Goal: Information Seeking & Learning: Obtain resource

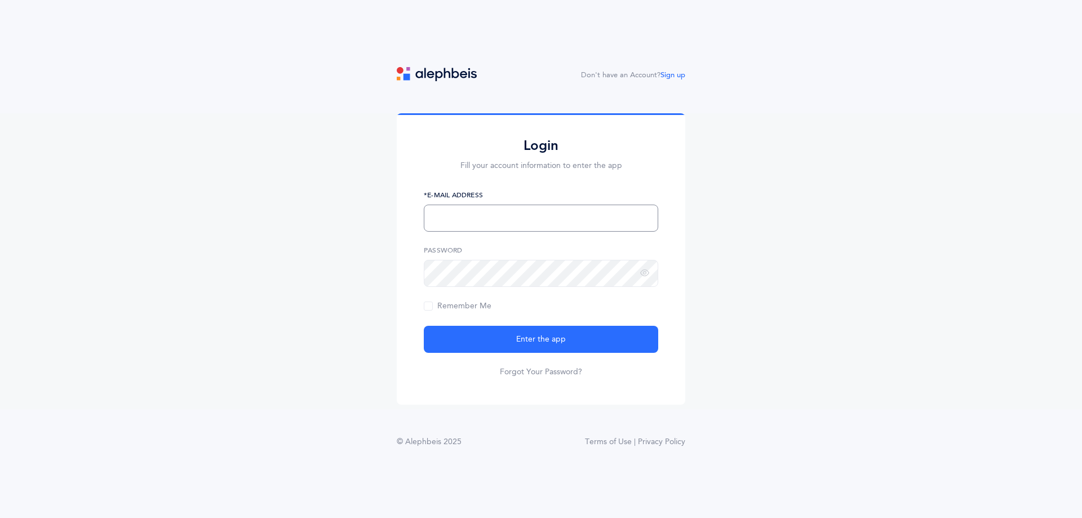
type input "[EMAIL_ADDRESS][DOMAIN_NAME]"
click at [505, 316] on form "[EMAIL_ADDRESS][DOMAIN_NAME] *E-Mail Address Password Remember Me Enter the app…" at bounding box center [541, 284] width 234 height 188
click at [460, 306] on span "Remember Me" at bounding box center [458, 305] width 68 height 9
click at [0, 0] on input "Remember Me" at bounding box center [0, 0] width 0 height 0
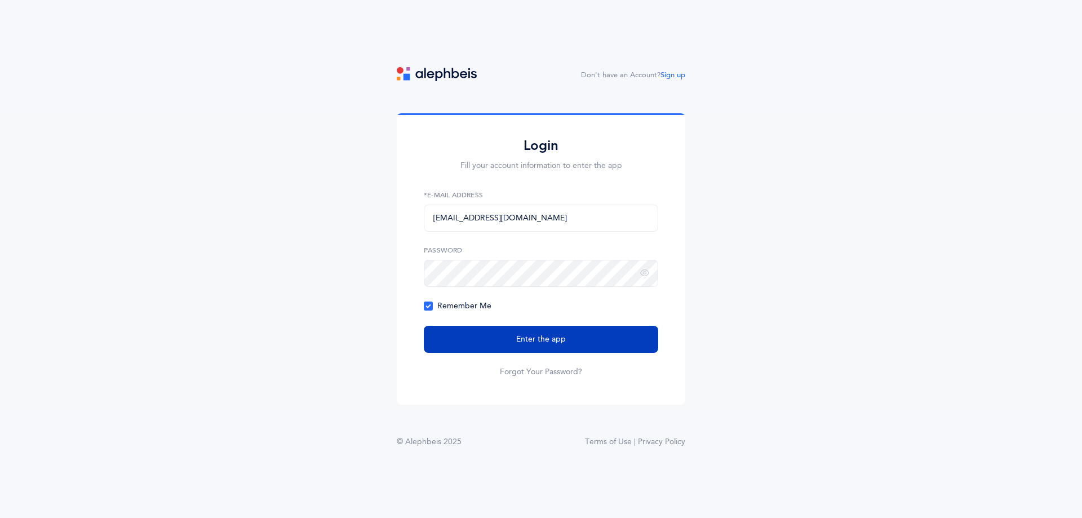
click at [492, 348] on button "Enter the app" at bounding box center [541, 339] width 234 height 27
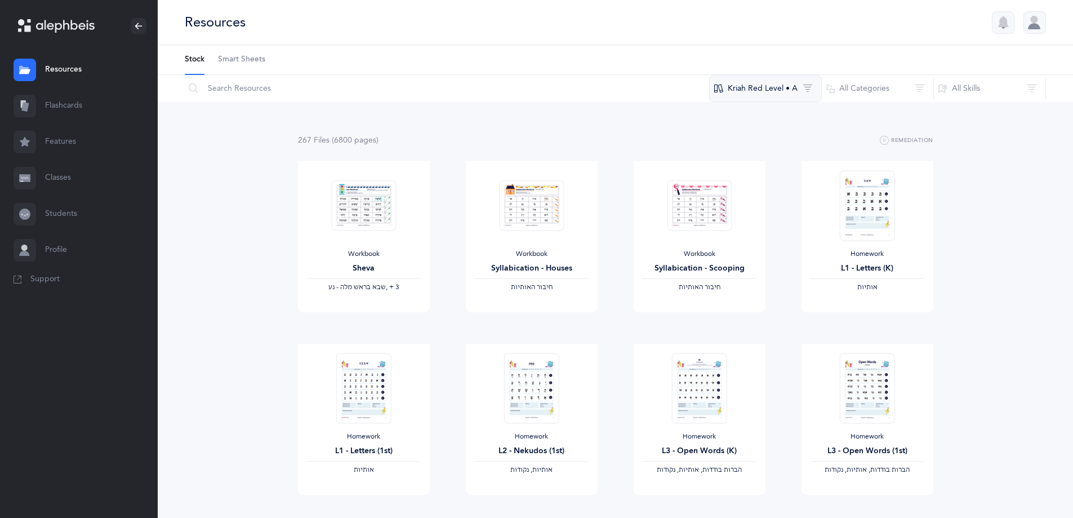
click at [806, 96] on button "Kriah Red Level • A" at bounding box center [765, 88] width 113 height 27
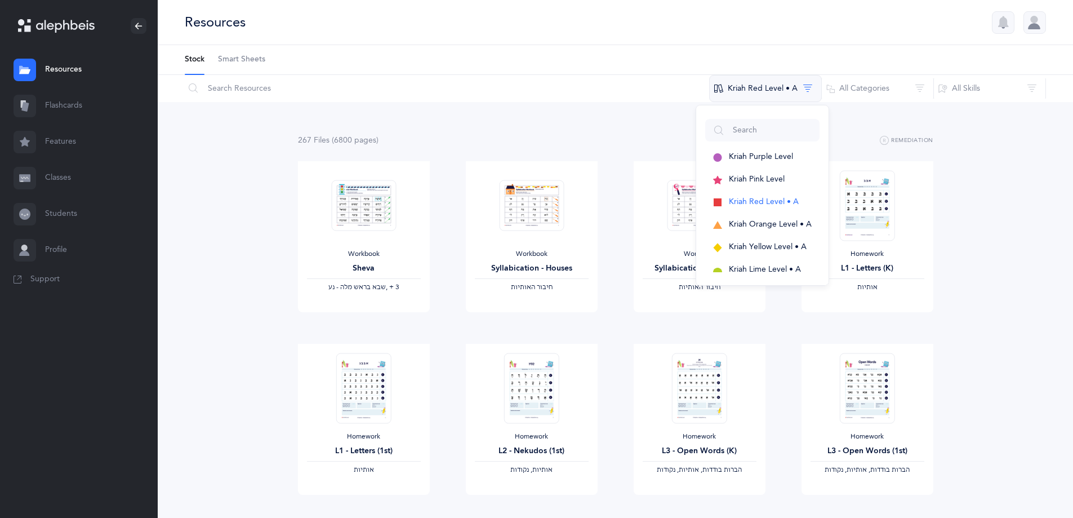
click at [811, 97] on button "Kriah Red Level • A" at bounding box center [765, 88] width 113 height 27
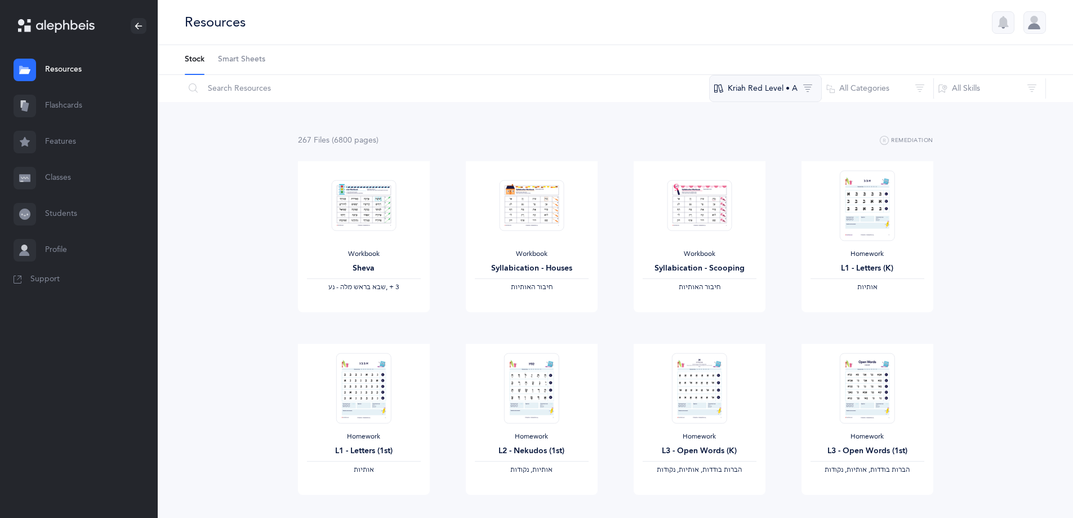
click at [812, 100] on button "Kriah Red Level • A" at bounding box center [765, 88] width 113 height 27
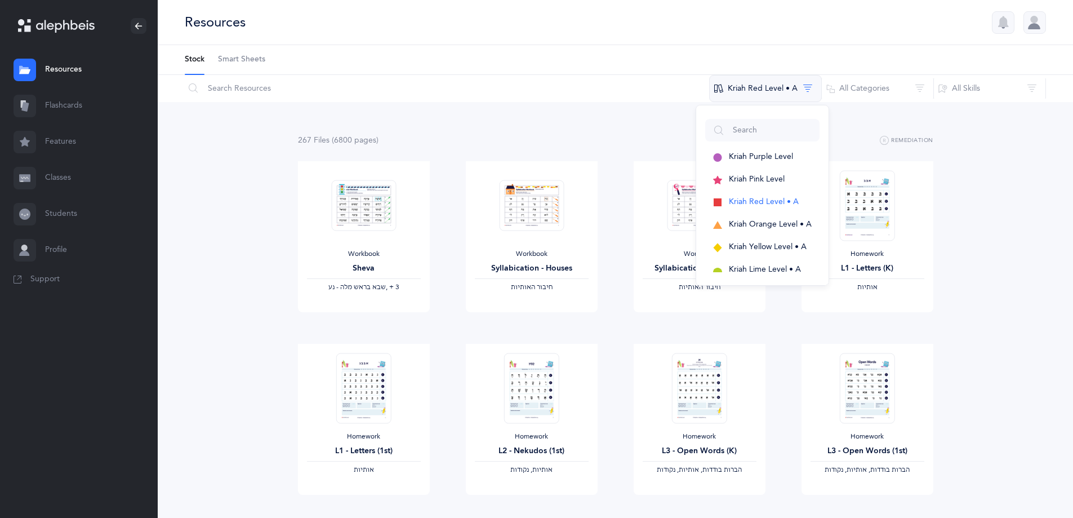
click at [816, 100] on button "Kriah Red Level • A" at bounding box center [765, 88] width 113 height 27
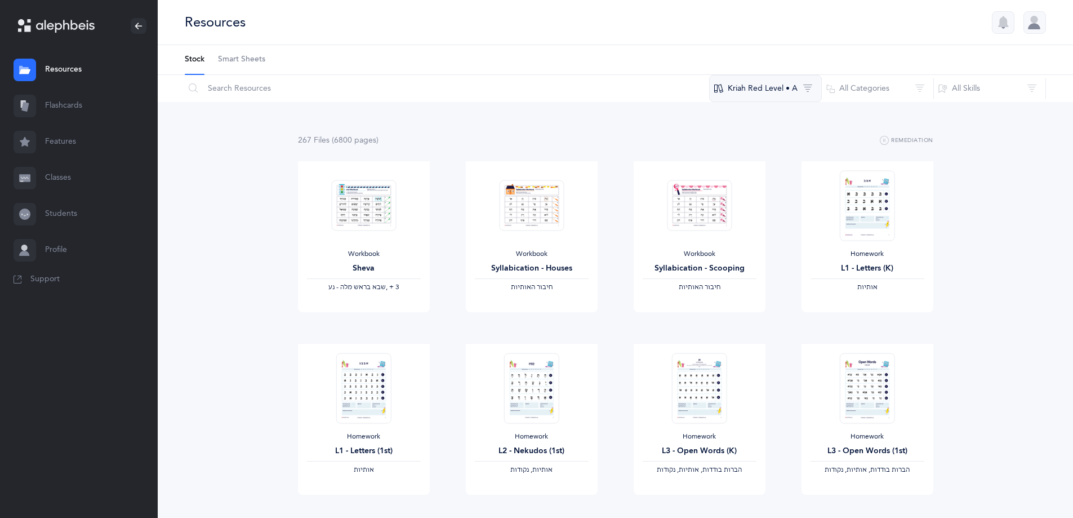
click at [815, 99] on button "Kriah Red Level • A" at bounding box center [765, 88] width 113 height 27
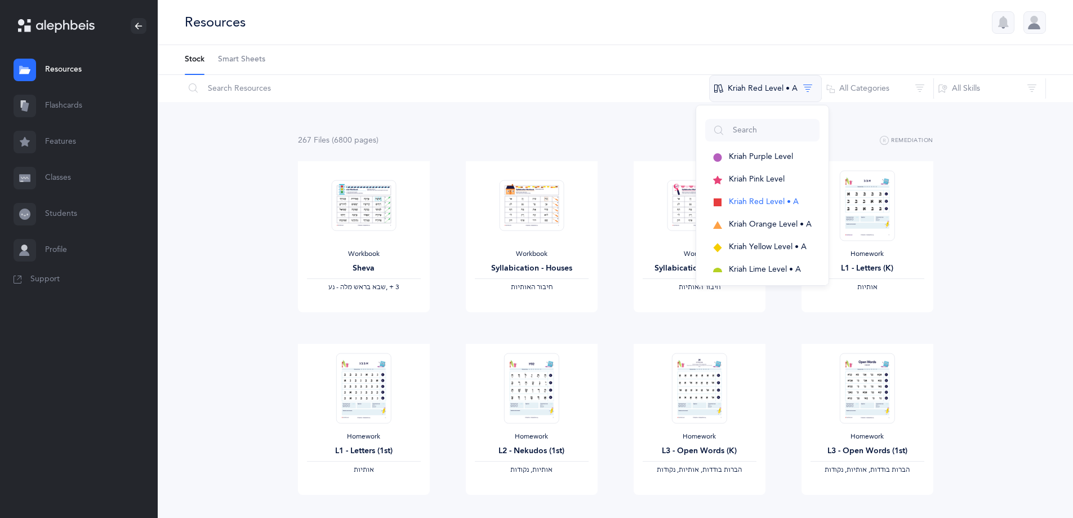
click at [818, 101] on button "Kriah Red Level • A" at bounding box center [765, 88] width 113 height 27
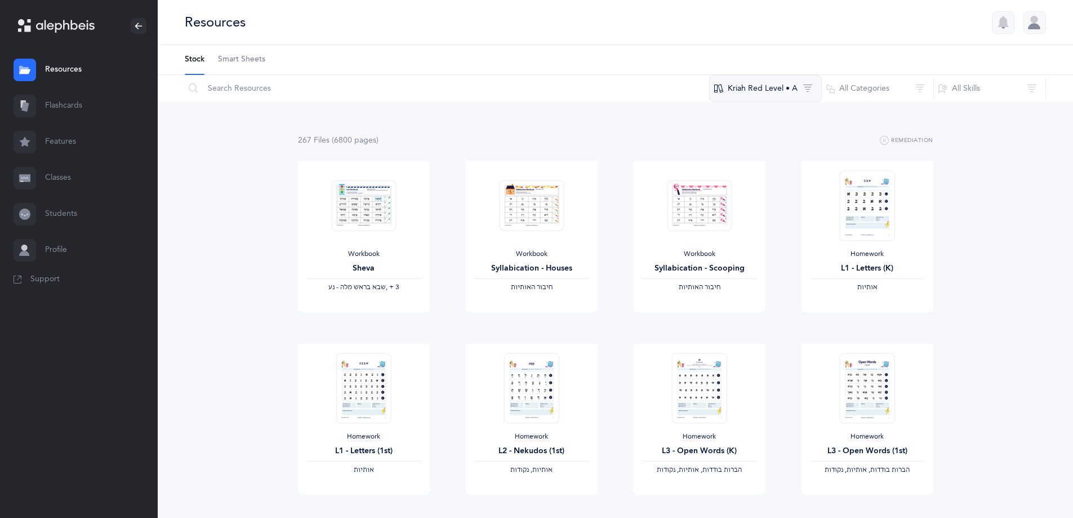
click at [783, 91] on button "Kriah Red Level • A" at bounding box center [765, 88] width 113 height 27
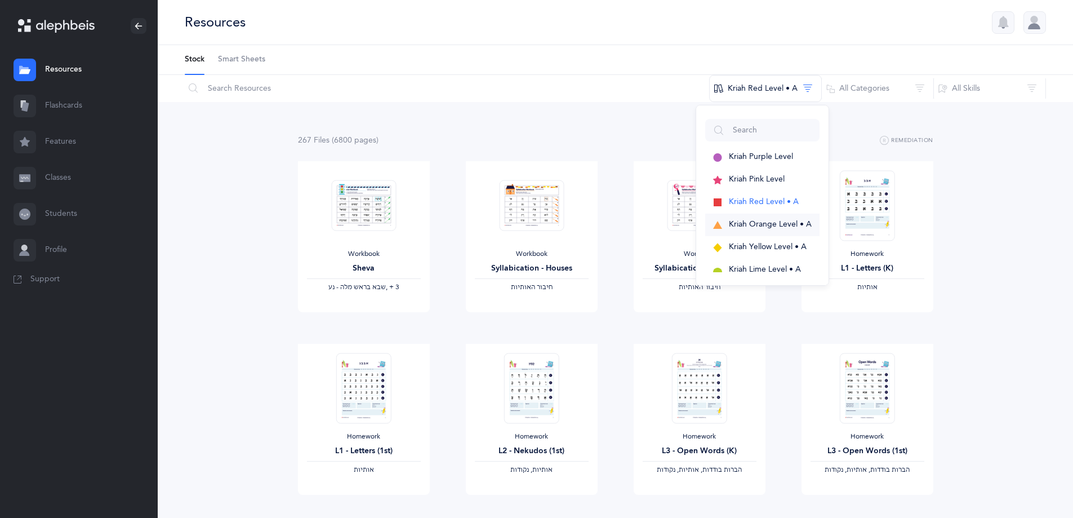
click at [745, 225] on span "Kriah Orange Level • A" at bounding box center [770, 224] width 83 height 9
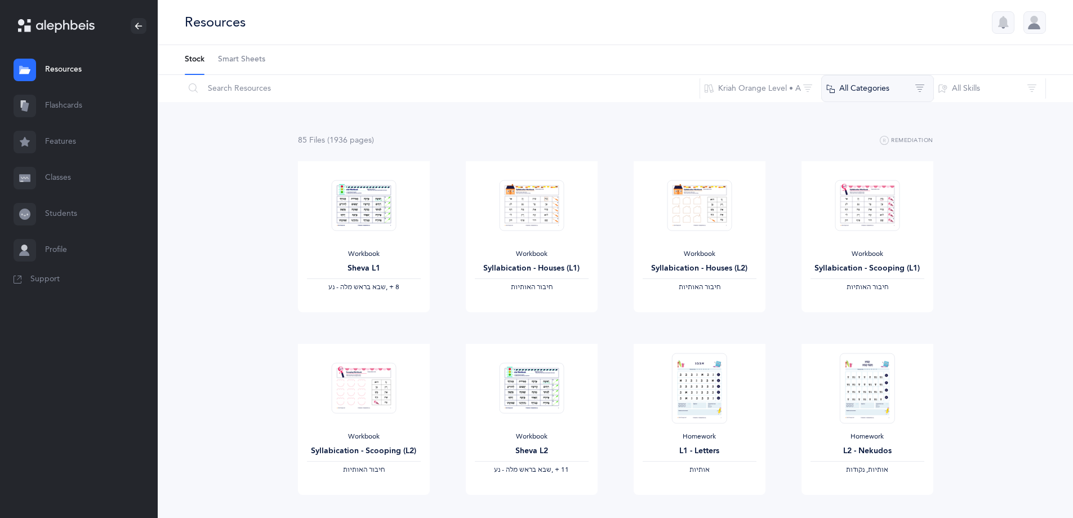
click at [884, 81] on button "All Categories" at bounding box center [878, 88] width 113 height 27
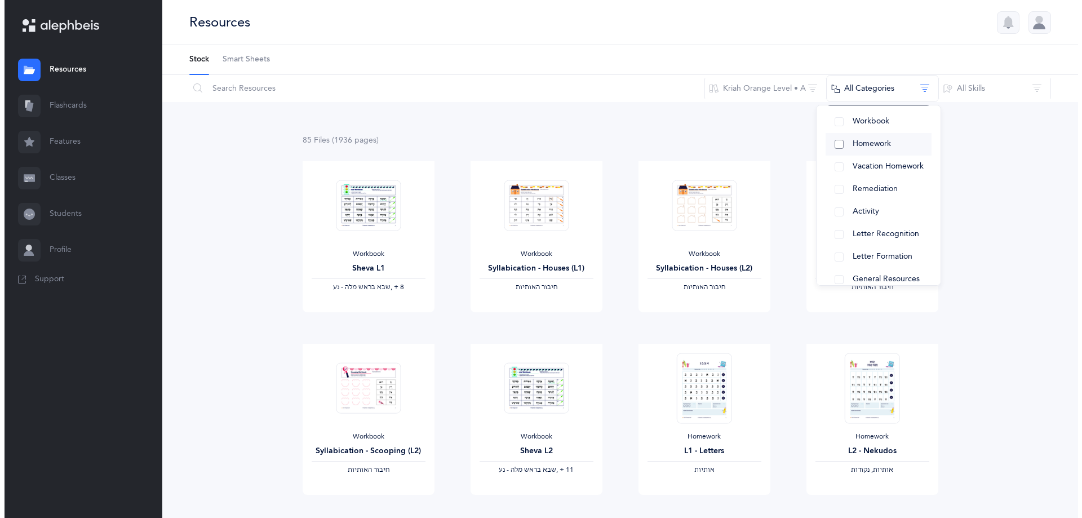
scroll to position [140, 0]
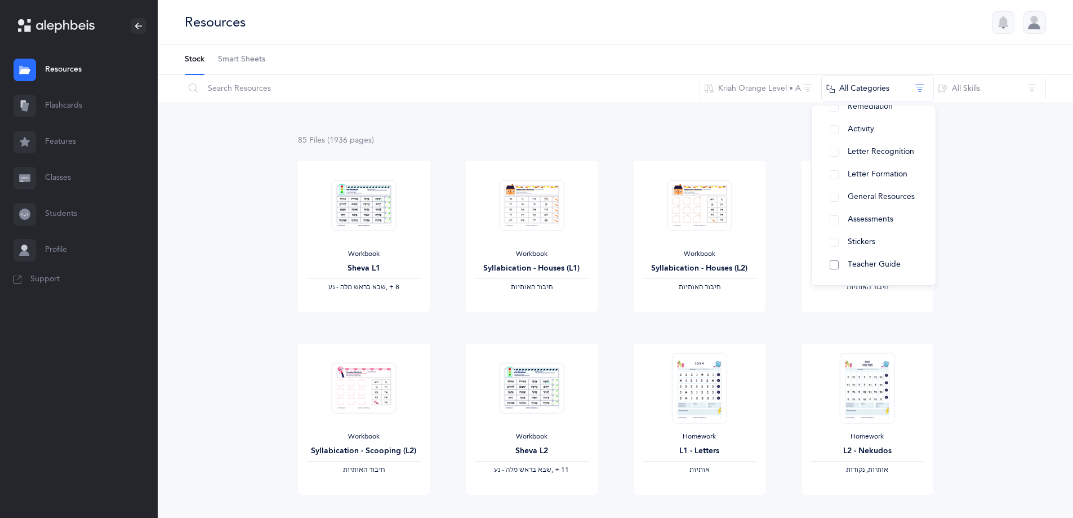
click at [846, 265] on button "Teacher Guide" at bounding box center [874, 265] width 106 height 23
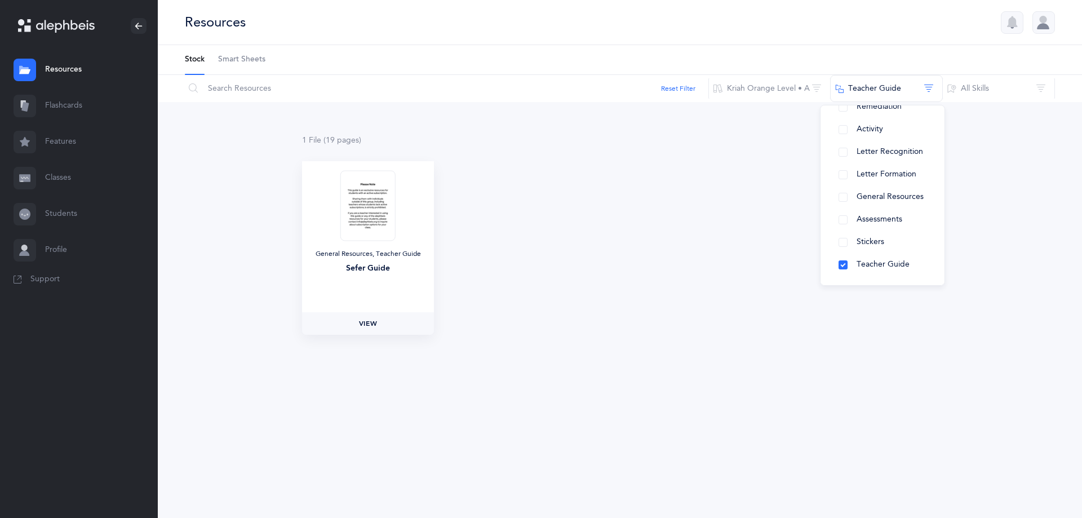
click at [371, 322] on span "View" at bounding box center [368, 323] width 18 height 10
